Goal: Task Accomplishment & Management: Manage account settings

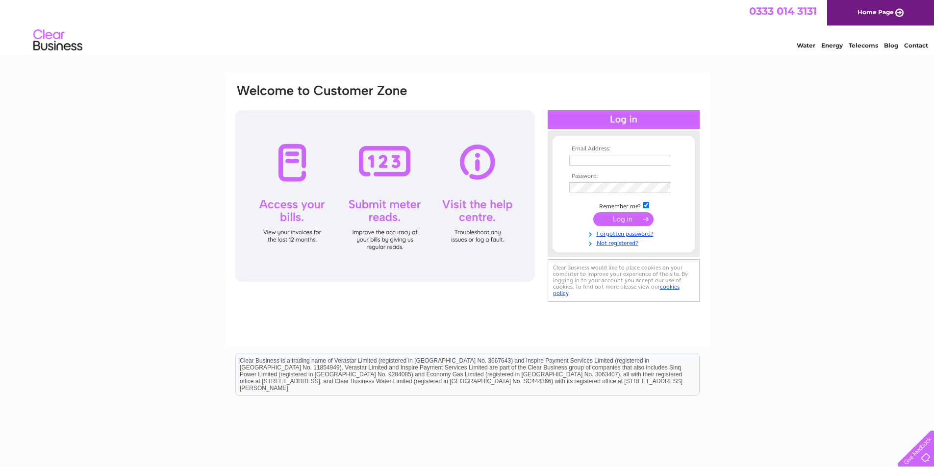
type input "info@autostopuk.com"
click at [617, 218] on input "submit" at bounding box center [623, 219] width 60 height 14
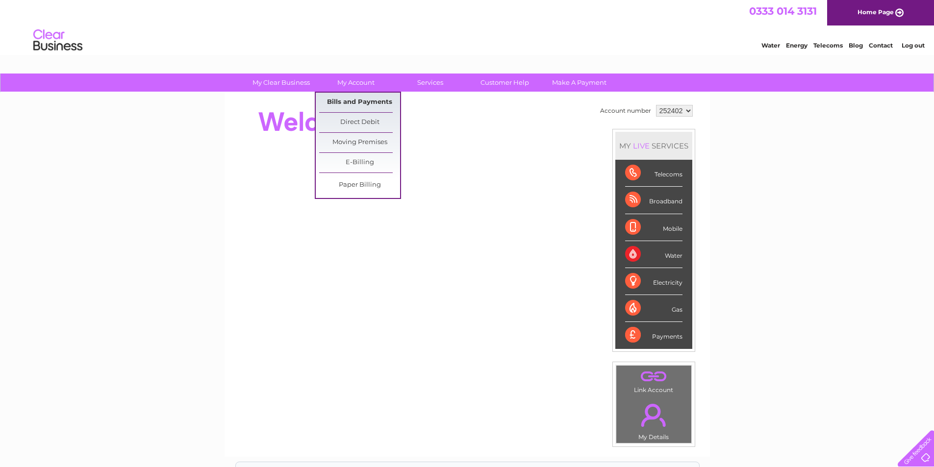
click at [362, 103] on link "Bills and Payments" at bounding box center [359, 103] width 81 height 20
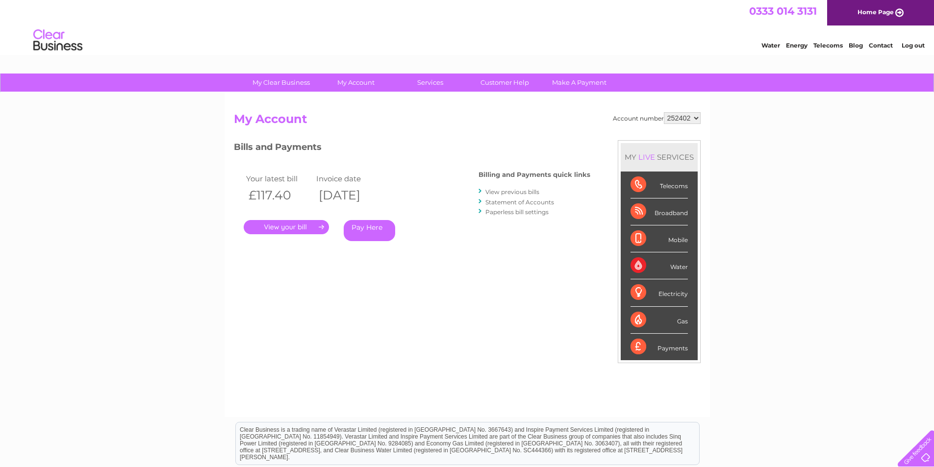
click at [274, 228] on link "." at bounding box center [286, 227] width 85 height 14
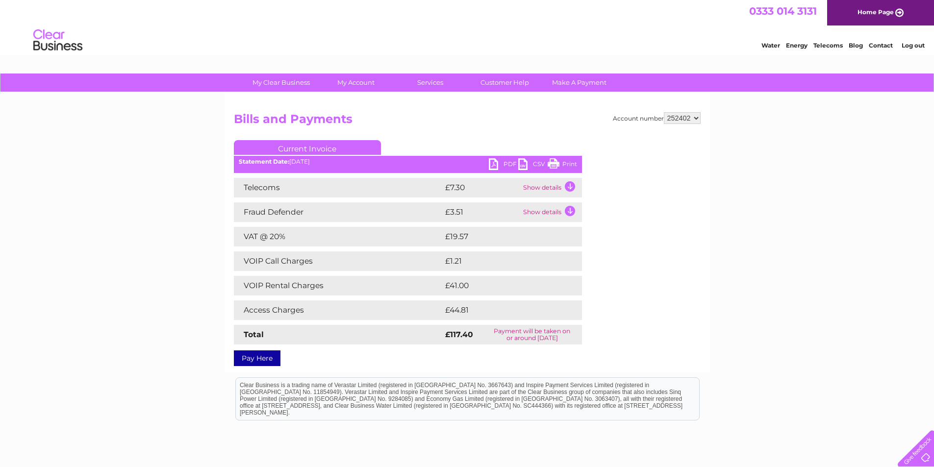
click at [494, 164] on link "PDF" at bounding box center [503, 165] width 29 height 14
